Goal: Transaction & Acquisition: Purchase product/service

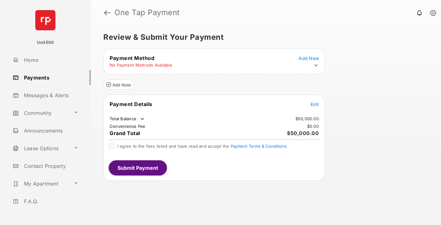
click at [315, 104] on span "Edit" at bounding box center [315, 103] width 8 height 5
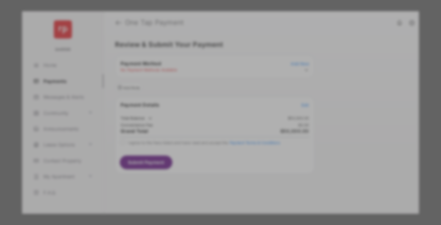
click at [209, 123] on div "Other Amount" at bounding box center [209, 126] width 102 height 11
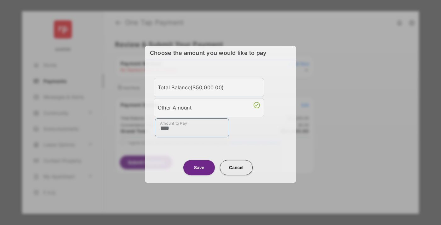
type input "****"
click at [199, 166] on button "Save" at bounding box center [199, 167] width 32 height 15
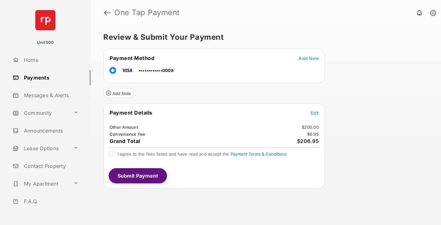
click at [315, 113] on span "Edit" at bounding box center [315, 112] width 8 height 5
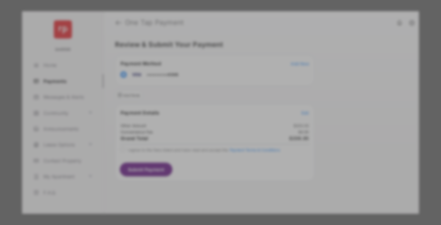
click at [199, 176] on button "Save" at bounding box center [199, 176] width 32 height 15
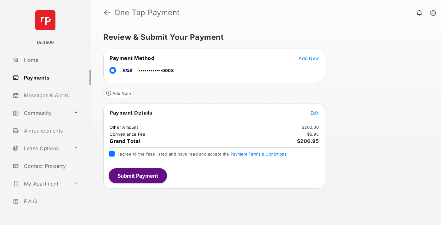
click at [137, 175] on button "Submit Payment" at bounding box center [138, 175] width 58 height 15
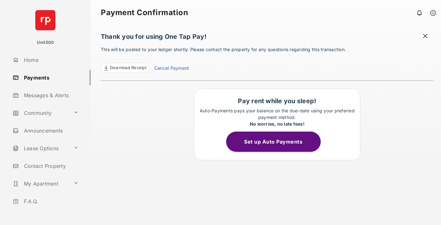
click at [425, 37] on span at bounding box center [425, 37] width 6 height 8
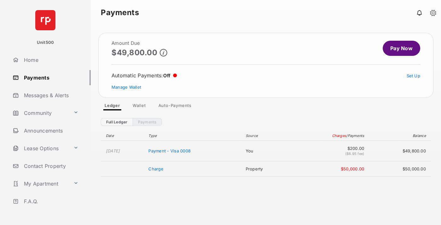
click at [126, 87] on link "Manage Wallet" at bounding box center [127, 86] width 30 height 5
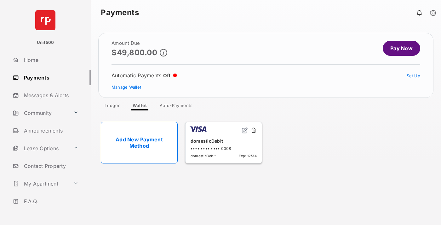
click at [254, 130] on button at bounding box center [254, 130] width 6 height 7
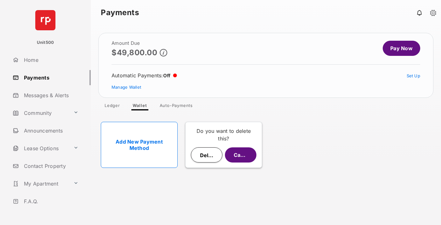
click at [207, 155] on button "Delete" at bounding box center [207, 154] width 32 height 15
